Goal: Information Seeking & Learning: Learn about a topic

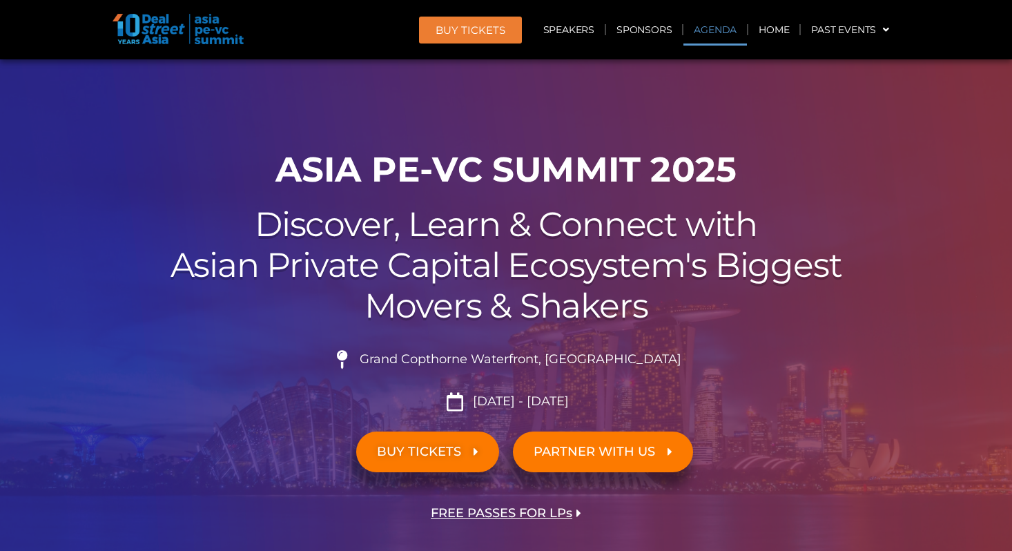
click at [734, 33] on link "Agenda" at bounding box center [714, 30] width 63 height 32
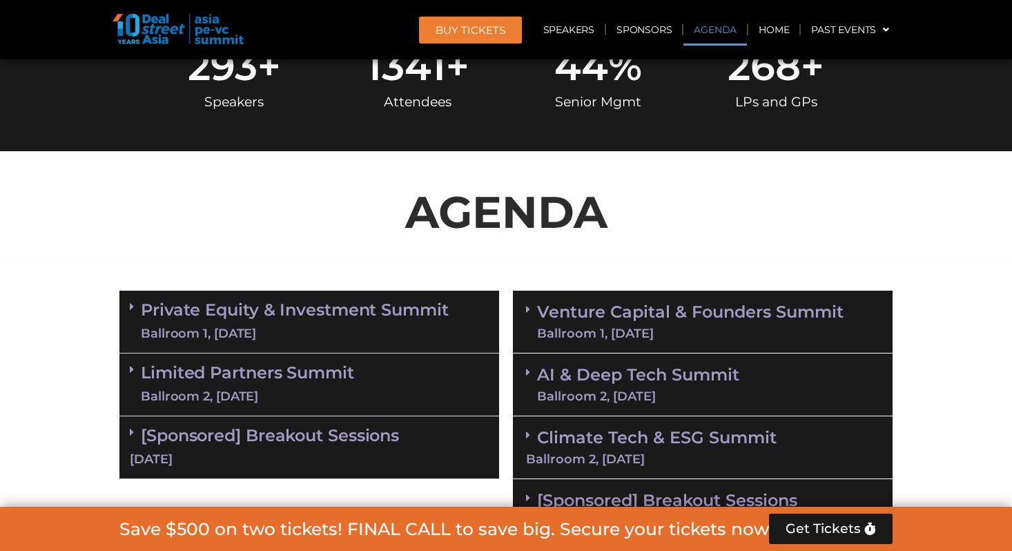
scroll to position [734, 0]
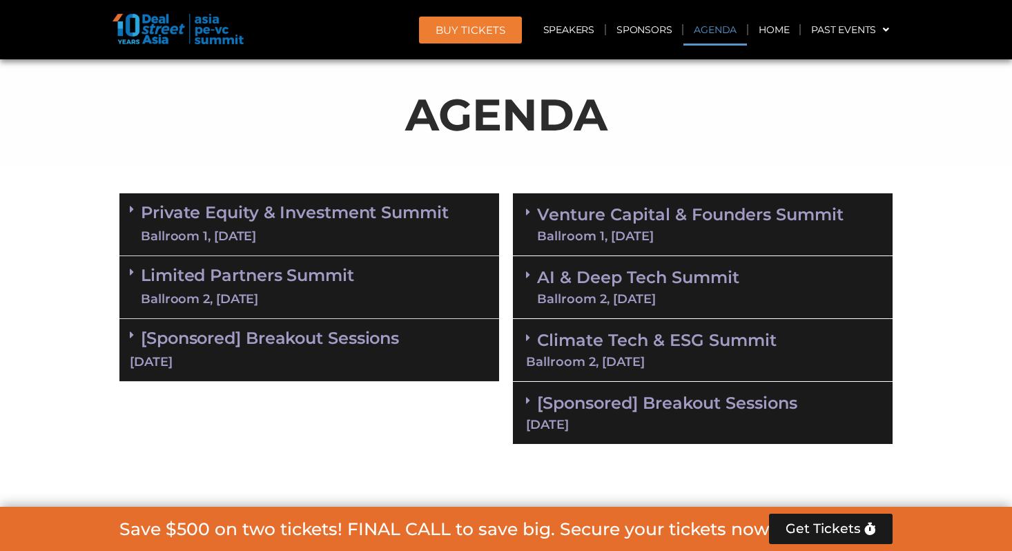
click at [361, 209] on link "Private Equity & Investment Summit Ballroom 1, 10 Sept" at bounding box center [295, 224] width 308 height 41
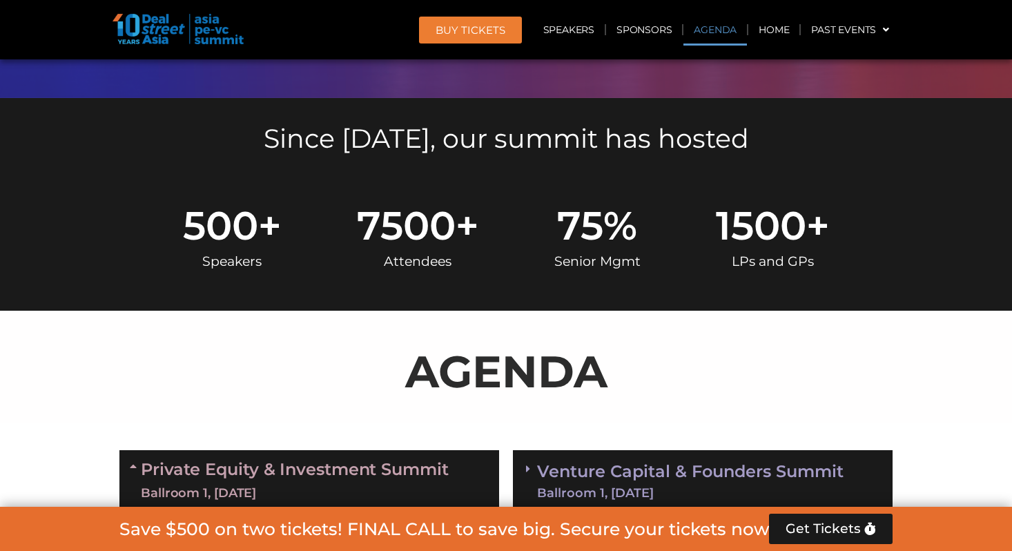
scroll to position [564, 0]
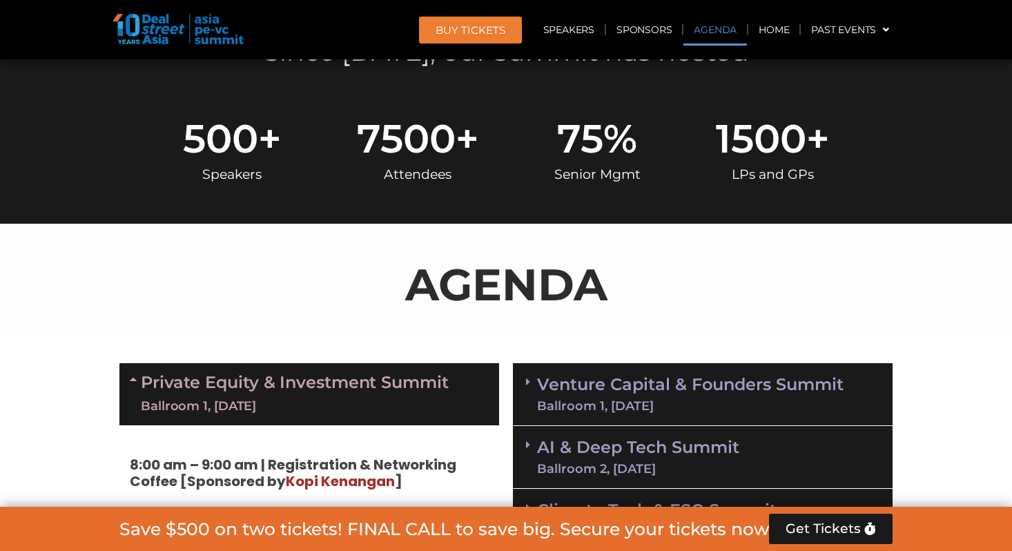
click at [554, 371] on div "Venture Capital & Founders​ Summit Ballroom 1, 11 Sept" at bounding box center [703, 394] width 380 height 63
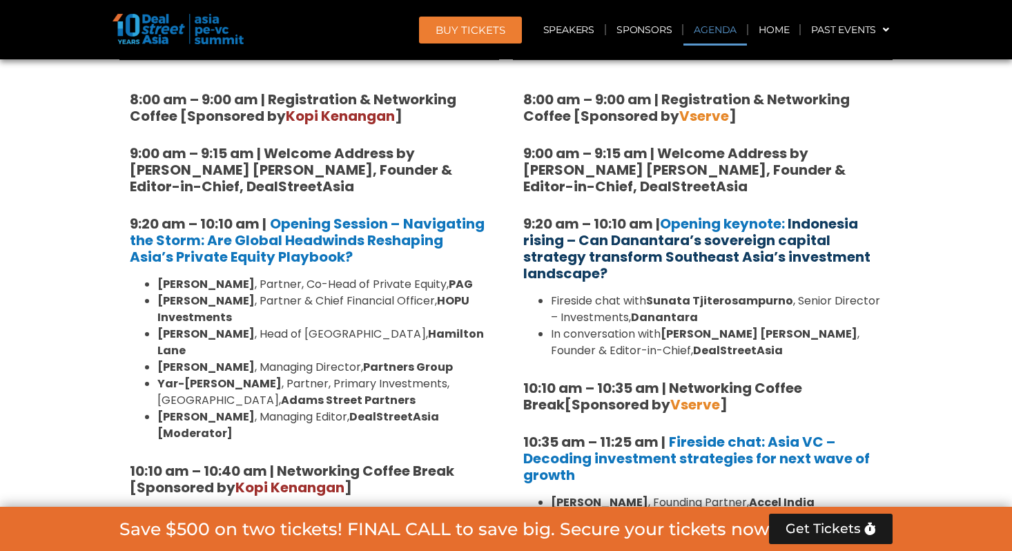
scroll to position [979, 0]
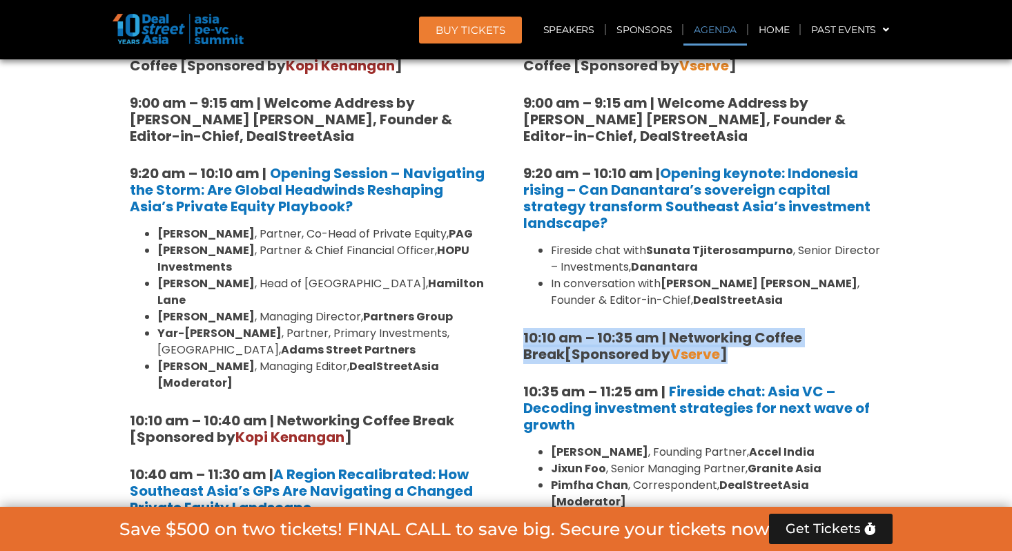
drag, startPoint x: 705, startPoint y: 311, endPoint x: 703, endPoint y: 366, distance: 54.6
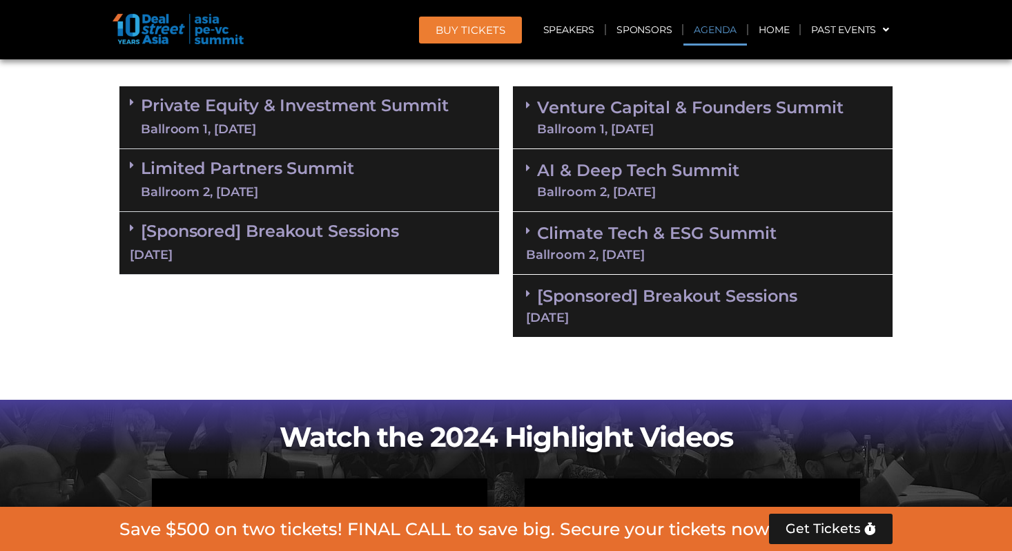
scroll to position [979, 0]
